Goal: Information Seeking & Learning: Learn about a topic

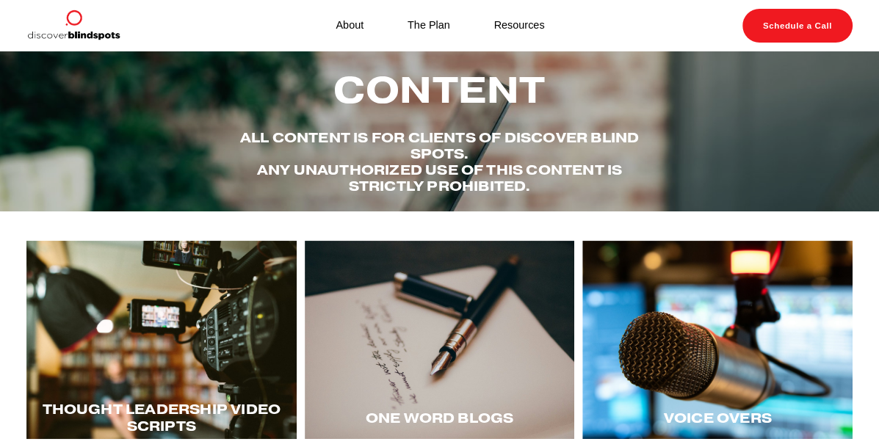
scroll to position [10, 0]
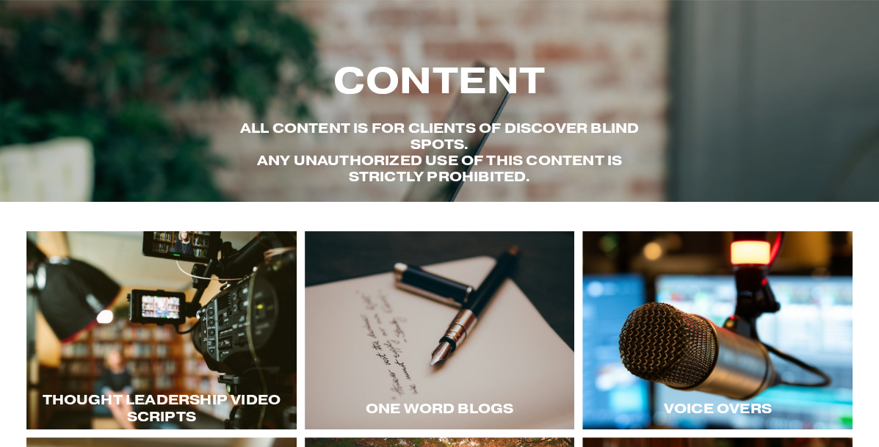
click at [658, 337] on div at bounding box center [717, 330] width 270 height 199
click at [635, 281] on div at bounding box center [717, 330] width 270 height 199
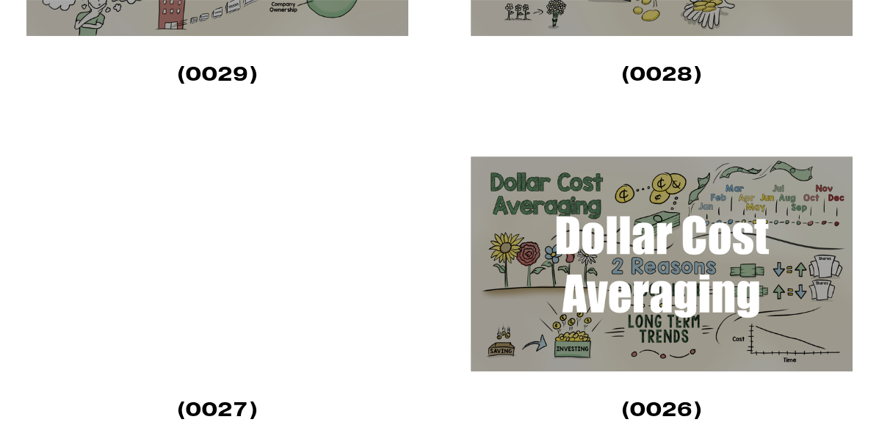
scroll to position [547, 0]
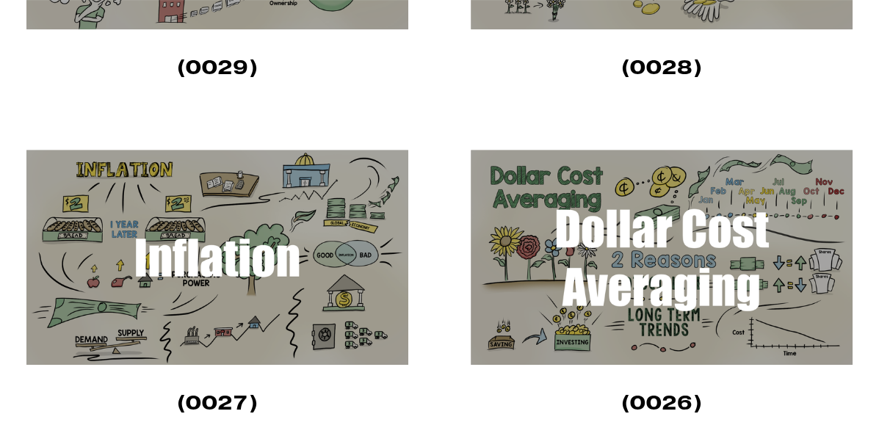
click at [653, 250] on img at bounding box center [662, 257] width 382 height 215
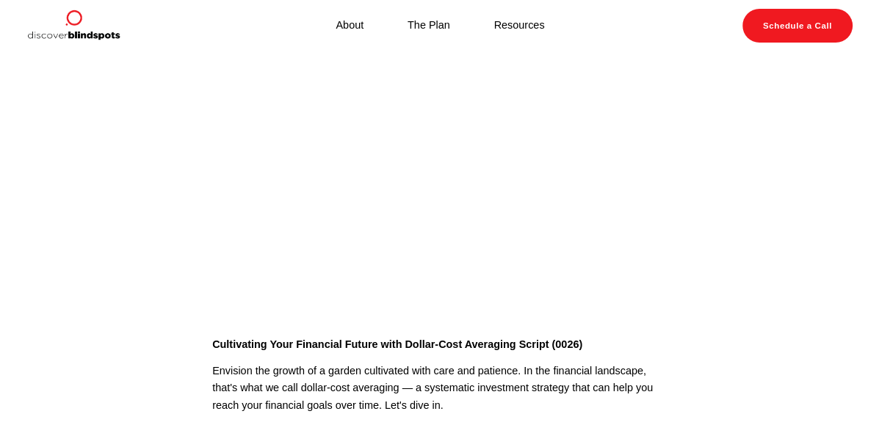
scroll to position [33, 0]
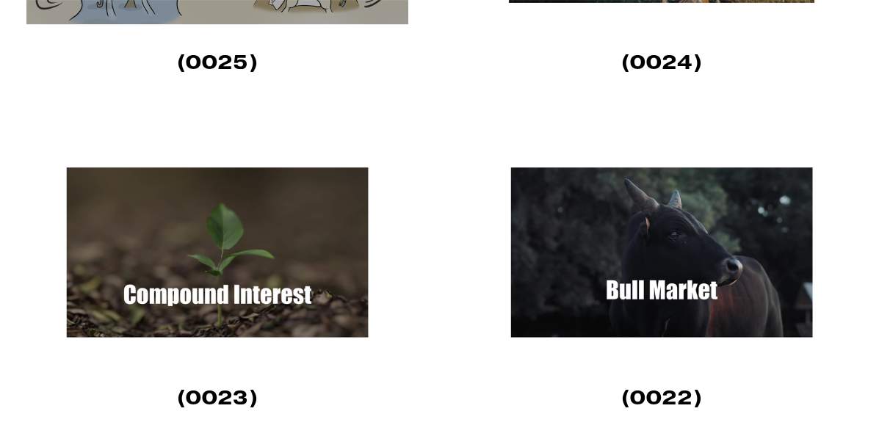
scroll to position [1225, 0]
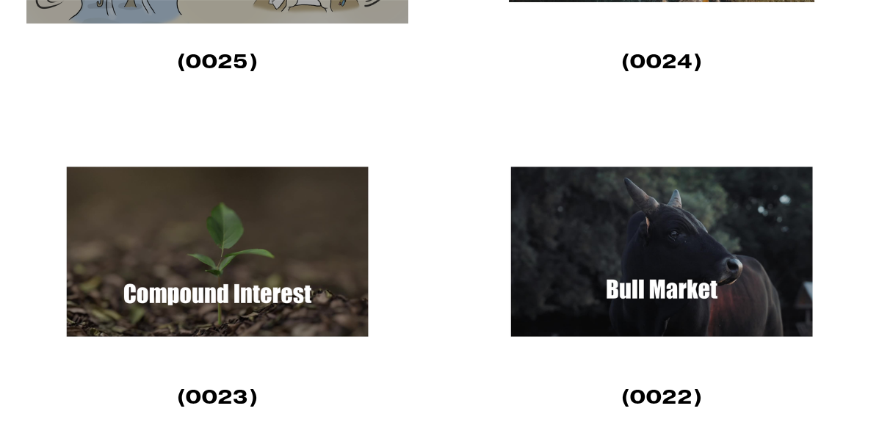
click at [264, 236] on img at bounding box center [217, 251] width 382 height 215
